Goal: Task Accomplishment & Management: Manage account settings

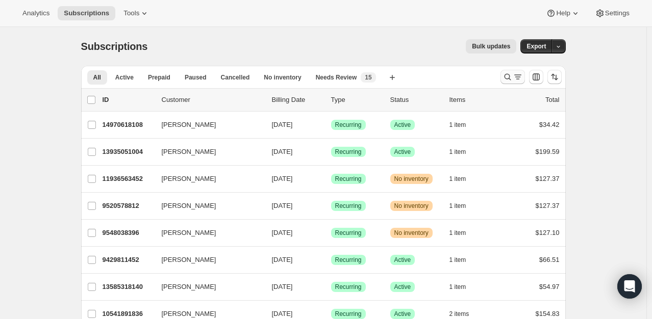
click at [518, 77] on icon "Search and filter results" at bounding box center [518, 77] width 6 height 1
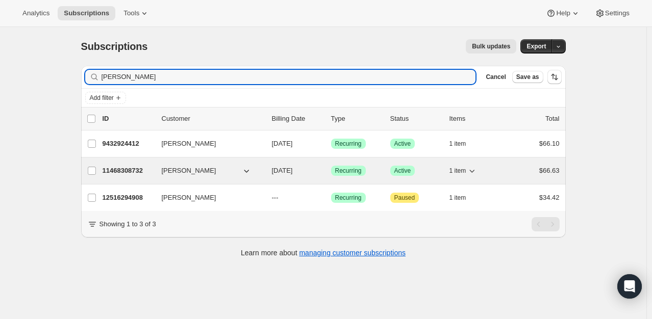
type input "[PERSON_NAME]"
click at [107, 166] on p "11468308732" at bounding box center [128, 171] width 51 height 10
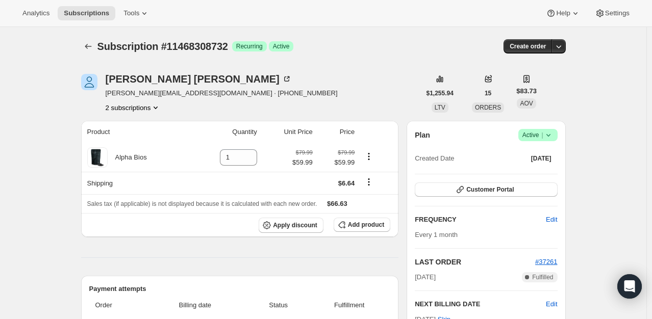
click at [543, 133] on span "|" at bounding box center [542, 135] width 2 height 8
click at [556, 169] on span "Cancel subscription" at bounding box center [541, 172] width 58 height 8
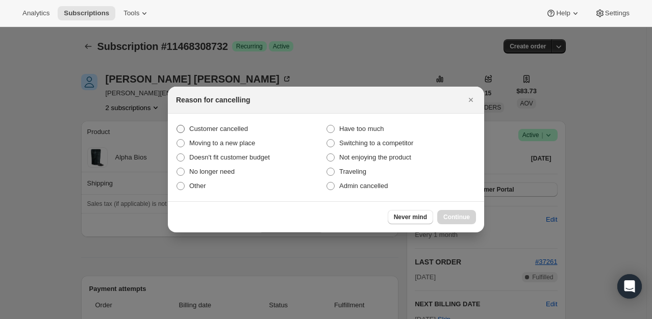
click at [244, 132] on span "Customer cancelled" at bounding box center [218, 129] width 59 height 8
click at [177, 125] on input "Customer cancelled" at bounding box center [177, 125] width 1 height 1
radio input "true"
drag, startPoint x: 451, startPoint y: 223, endPoint x: 421, endPoint y: 182, distance: 50.7
click at [451, 222] on button "Continue" at bounding box center [456, 217] width 39 height 14
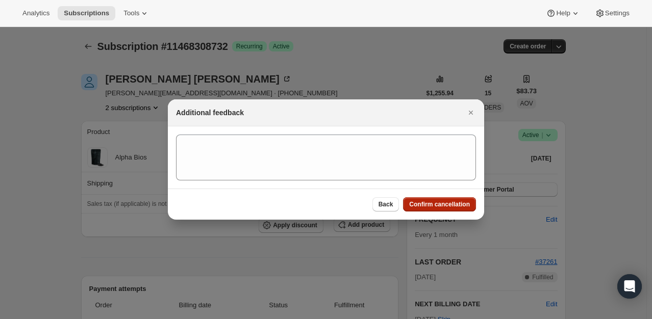
click at [455, 203] on span "Confirm cancellation" at bounding box center [439, 204] width 61 height 8
